Goal: Check status: Check status

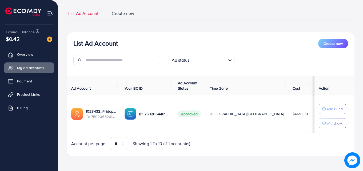
scroll to position [32, 0]
click at [26, 82] on span "Payment" at bounding box center [25, 80] width 15 height 5
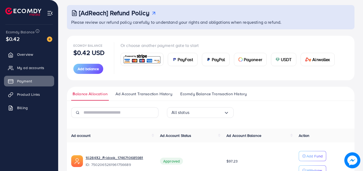
scroll to position [59, 0]
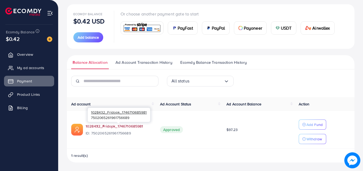
click at [123, 125] on link "1028432_Fridopk_1746710685981" at bounding box center [119, 125] width 66 height 5
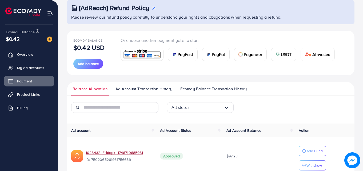
scroll to position [0, 0]
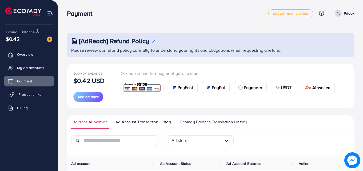
click at [37, 92] on span "Product Links" at bounding box center [29, 94] width 23 height 5
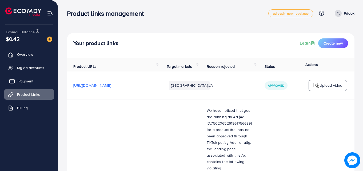
click at [32, 78] on link "Payment" at bounding box center [29, 81] width 50 height 11
click at [33, 67] on span "My ad accounts" at bounding box center [31, 67] width 27 height 5
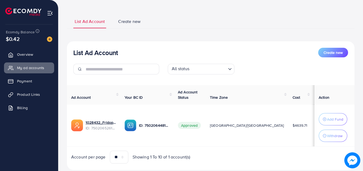
scroll to position [39, 0]
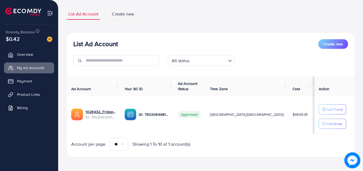
scroll to position [32, 0]
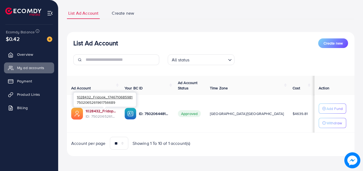
click at [110, 110] on link "1028432_Fridopk_1746710685981" at bounding box center [101, 110] width 30 height 5
